Goal: Information Seeking & Learning: Learn about a topic

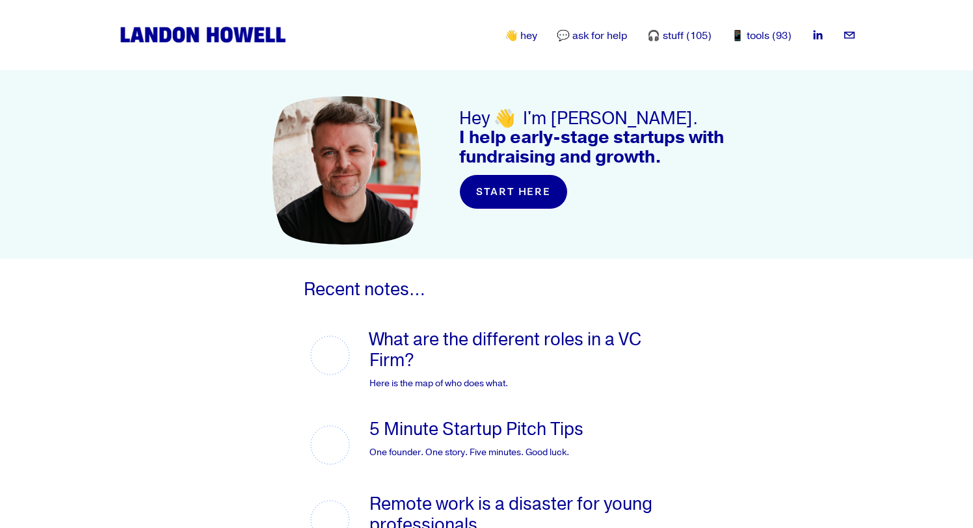
click at [599, 33] on link "💬 ask for help" at bounding box center [592, 36] width 71 height 16
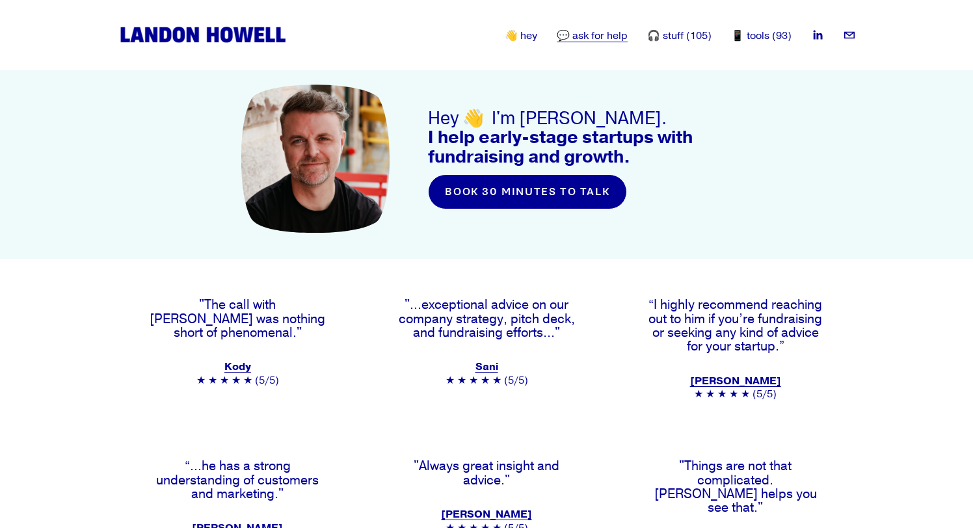
click at [682, 28] on link "🎧 stuff (105)" at bounding box center [679, 36] width 64 height 16
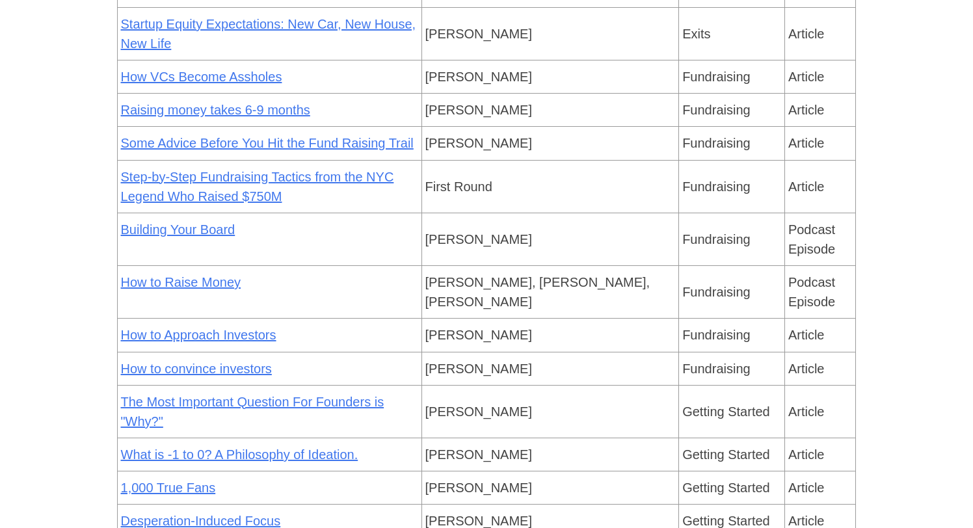
scroll to position [1536, 0]
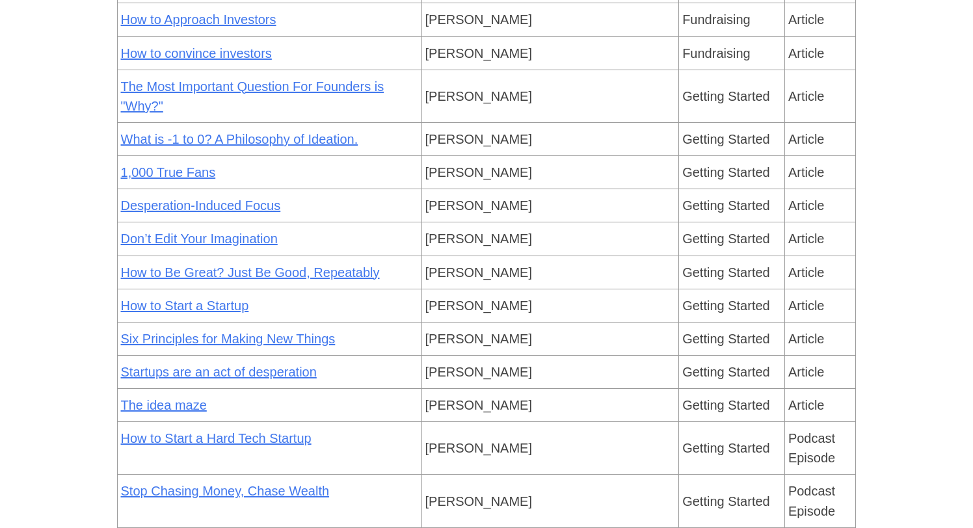
click at [306, 332] on link "Six Principles for Making New Things" at bounding box center [228, 339] width 215 height 14
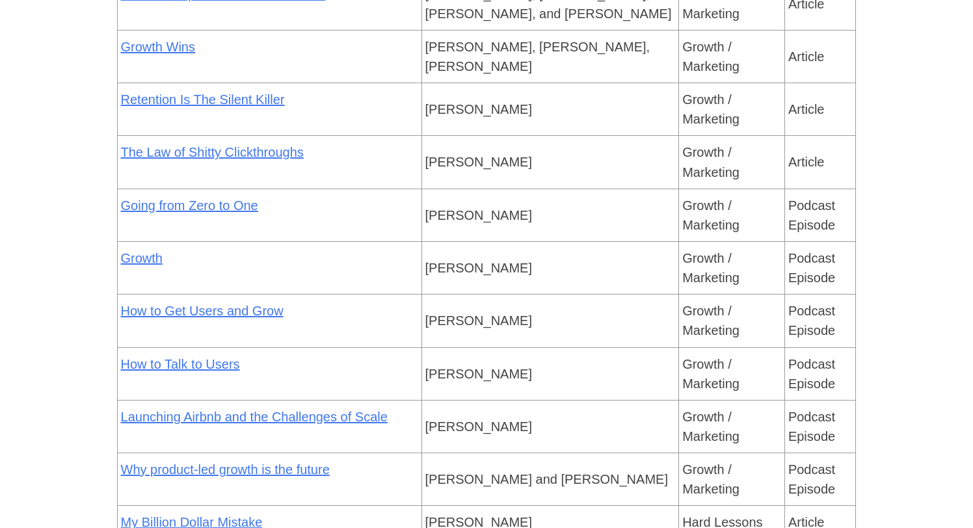
scroll to position [2725, 0]
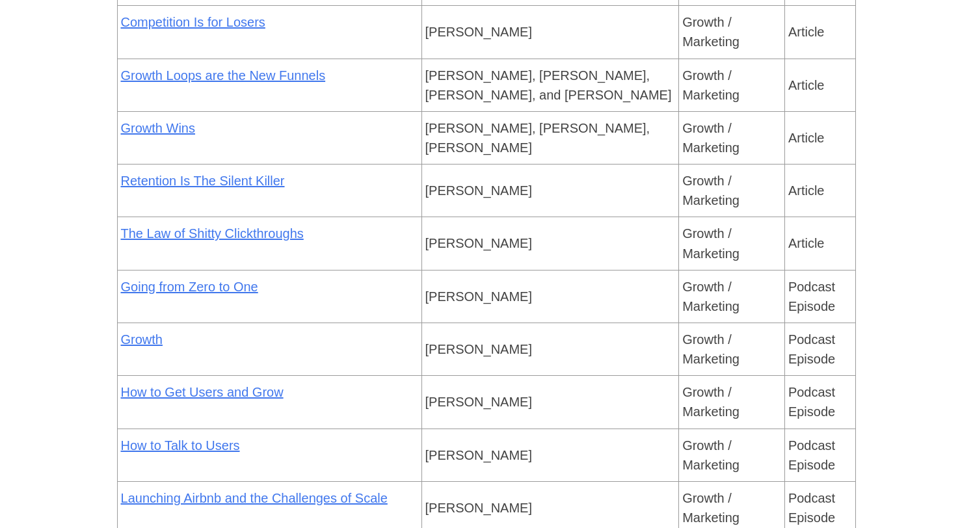
click at [152, 332] on link "Growth" at bounding box center [142, 339] width 42 height 14
click at [172, 121] on link "Growth Wins" at bounding box center [158, 128] width 74 height 14
